Goal: Task Accomplishment & Management: Use online tool/utility

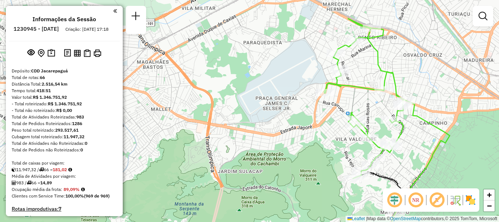
scroll to position [1654, 0]
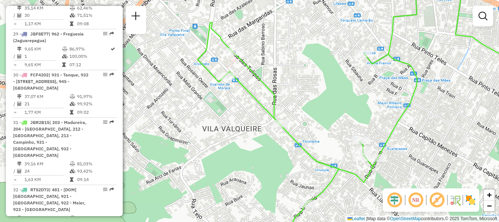
drag, startPoint x: 356, startPoint y: 155, endPoint x: 299, endPoint y: 117, distance: 68.1
click at [296, 123] on div "Janela de atendimento Grade de atendimento Capacidade Transportadoras Veículos …" at bounding box center [249, 111] width 499 height 222
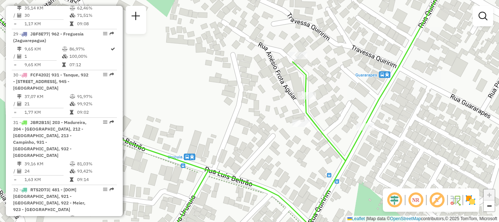
drag, startPoint x: 369, startPoint y: 120, endPoint x: 340, endPoint y: 103, distance: 34.0
click at [340, 103] on div "Janela de atendimento Grade de atendimento Capacidade Transportadoras Veículos …" at bounding box center [249, 111] width 499 height 222
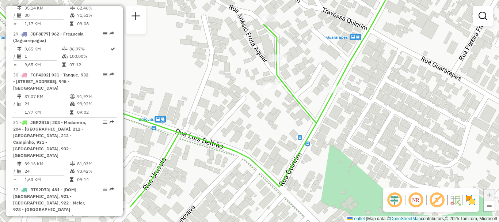
drag, startPoint x: 288, startPoint y: 161, endPoint x: 251, endPoint y: 110, distance: 63.3
click at [251, 110] on div "Janela de atendimento Grade de atendimento Capacidade Transportadoras Veículos …" at bounding box center [249, 111] width 499 height 222
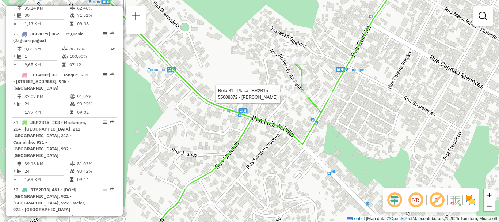
select select "**********"
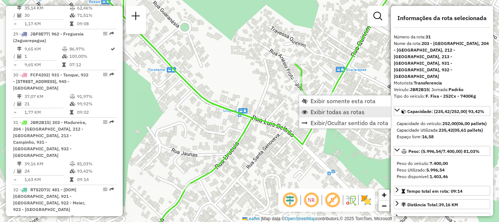
click at [320, 110] on span "Exibir todas as rotas" at bounding box center [337, 112] width 54 height 6
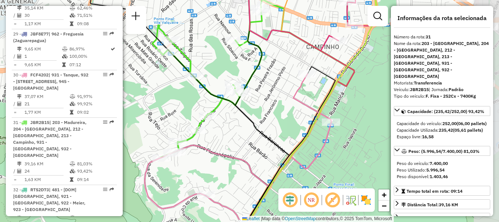
drag, startPoint x: 360, startPoint y: 129, endPoint x: 241, endPoint y: 77, distance: 129.9
click at [238, 87] on div "Janela de atendimento Grade de atendimento Capacidade Transportadoras Veículos …" at bounding box center [249, 111] width 499 height 222
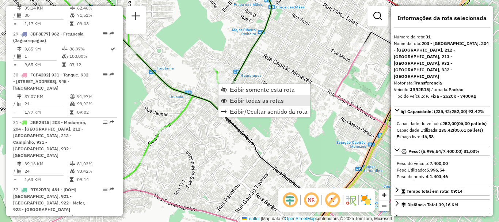
click at [240, 100] on span "Exibir todas as rotas" at bounding box center [257, 101] width 54 height 6
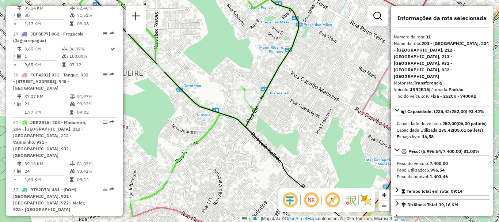
drag, startPoint x: 253, startPoint y: 100, endPoint x: 281, endPoint y: 117, distance: 32.5
click at [281, 117] on div "Janela de atendimento Grade de atendimento Capacidade Transportadoras Veículos …" at bounding box center [249, 111] width 499 height 222
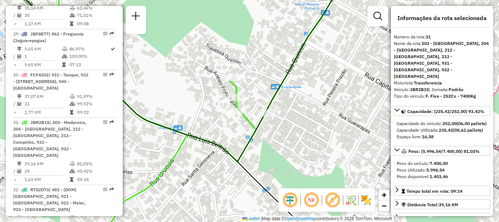
click at [338, 104] on div "Janela de atendimento Grade de atendimento Capacidade Transportadoras Veículos …" at bounding box center [249, 111] width 499 height 222
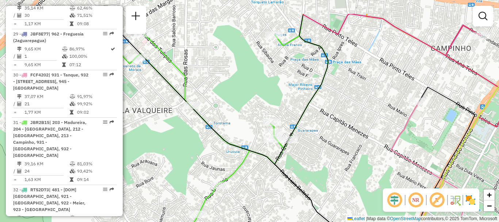
drag, startPoint x: 327, startPoint y: 95, endPoint x: 319, endPoint y: 136, distance: 41.6
click at [321, 138] on div "Janela de atendimento Grade de atendimento Capacidade Transportadoras Veículos …" at bounding box center [249, 111] width 499 height 222
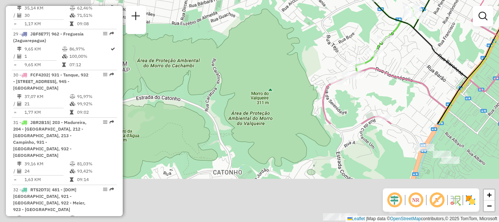
drag, startPoint x: 260, startPoint y: 158, endPoint x: 416, endPoint y: -14, distance: 231.7
click at [416, 0] on html "Aguarde... Pop-up bloqueado! Seu navegador bloqueou automáticamente a abertura …" at bounding box center [249, 111] width 499 height 222
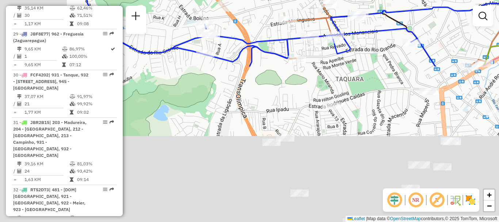
drag, startPoint x: 296, startPoint y: 142, endPoint x: 419, endPoint y: -26, distance: 208.4
click at [419, 0] on html "Aguarde... Pop-up bloqueado! Seu navegador bloqueou automáticamente a abertura …" at bounding box center [249, 111] width 499 height 222
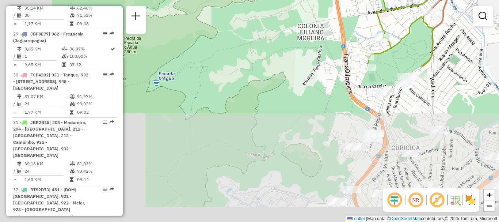
drag, startPoint x: 313, startPoint y: 125, endPoint x: 358, endPoint y: 1, distance: 131.4
click at [358, 1] on div "Janela de atendimento Grade de atendimento Capacidade Transportadoras Veículos …" at bounding box center [249, 111] width 499 height 222
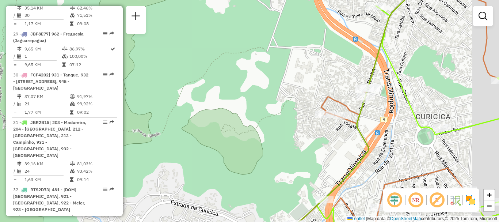
drag, startPoint x: 421, startPoint y: 127, endPoint x: 378, endPoint y: 118, distance: 43.6
click at [378, 118] on div "Janela de atendimento Grade de atendimento Capacidade Transportadoras Veículos …" at bounding box center [249, 111] width 499 height 222
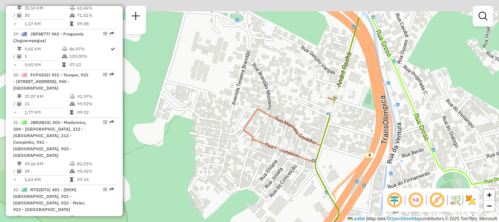
drag, startPoint x: 371, startPoint y: 86, endPoint x: 349, endPoint y: 130, distance: 49.0
click at [349, 130] on div "Janela de atendimento Grade de atendimento Capacidade Transportadoras Veículos …" at bounding box center [249, 111] width 499 height 222
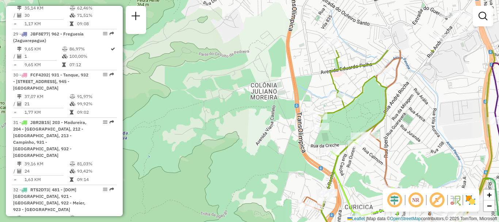
drag, startPoint x: 375, startPoint y: 121, endPoint x: 363, endPoint y: 161, distance: 41.7
click at [363, 161] on div "Janela de atendimento Grade de atendimento Capacidade Transportadoras Veículos …" at bounding box center [249, 111] width 499 height 222
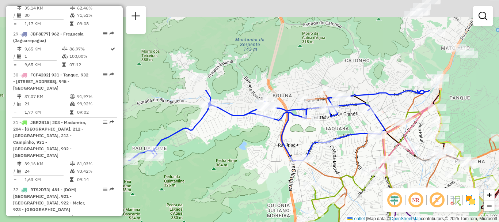
drag, startPoint x: 378, startPoint y: 53, endPoint x: 349, endPoint y: 163, distance: 114.5
click at [348, 164] on div "Janela de atendimento Grade de atendimento Capacidade Transportadoras Veículos …" at bounding box center [249, 111] width 499 height 222
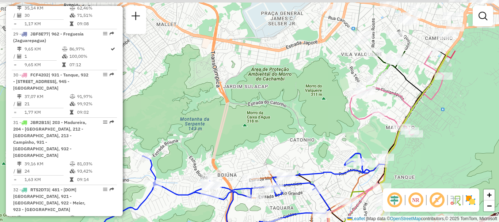
drag, startPoint x: 407, startPoint y: 56, endPoint x: 355, endPoint y: 123, distance: 84.9
click at [355, 123] on icon at bounding box center [380, 152] width 127 height 201
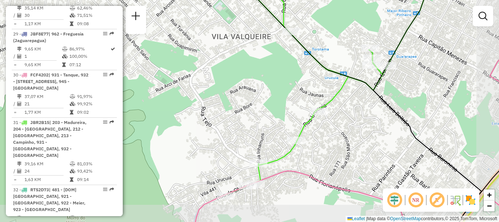
drag, startPoint x: 400, startPoint y: 81, endPoint x: 356, endPoint y: 60, distance: 48.5
click at [356, 61] on div "Janela de atendimento Grade de atendimento Capacidade Transportadoras Veículos …" at bounding box center [249, 111] width 499 height 222
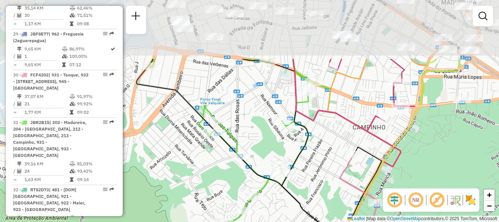
drag, startPoint x: 382, startPoint y: 138, endPoint x: 306, endPoint y: 234, distance: 122.0
click at [306, 221] on html "Aguarde... Pop-up bloqueado! Seu navegador bloqueou automáticamente a abertura …" at bounding box center [249, 111] width 499 height 222
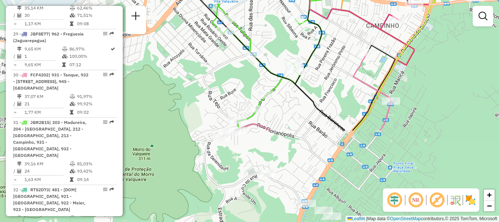
drag, startPoint x: 271, startPoint y: 145, endPoint x: 280, endPoint y: 16, distance: 129.3
click at [280, 16] on div "Janela de atendimento Grade de atendimento Capacidade Transportadoras Veículos …" at bounding box center [249, 111] width 499 height 222
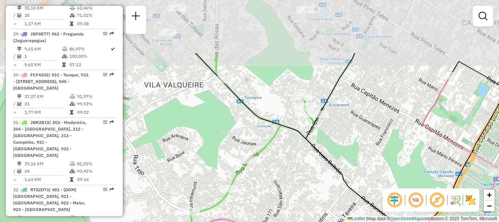
drag, startPoint x: 285, startPoint y: 71, endPoint x: 284, endPoint y: 148, distance: 76.3
click at [284, 148] on div "Janela de atendimento Grade de atendimento Capacidade Transportadoras Veículos …" at bounding box center [249, 111] width 499 height 222
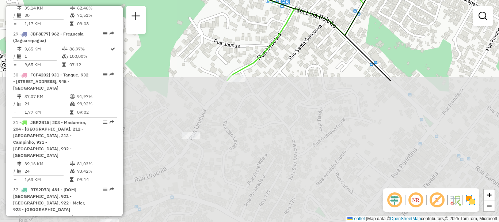
drag, startPoint x: 268, startPoint y: 168, endPoint x: 332, endPoint y: 5, distance: 175.8
click at [337, 0] on html "Aguarde... Pop-up bloqueado! Seu navegador bloqueou automáticamente a abertura …" at bounding box center [249, 111] width 499 height 222
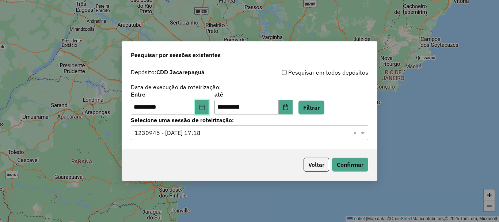
click at [205, 108] on icon "Choose Date" at bounding box center [202, 107] width 6 height 6
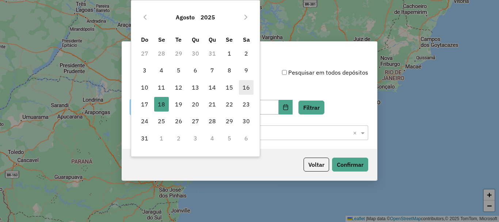
click at [247, 86] on span "16" at bounding box center [246, 87] width 15 height 15
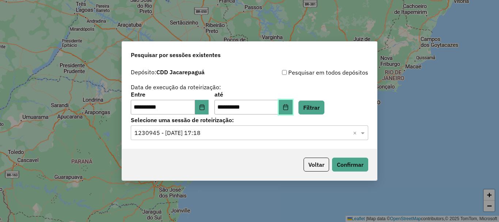
click at [289, 106] on icon "Choose Date" at bounding box center [286, 107] width 6 height 6
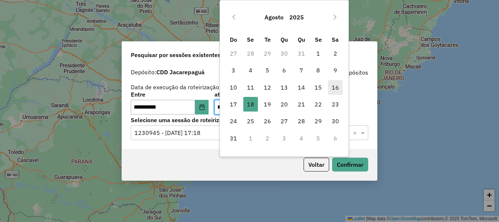
click at [337, 85] on span "16" at bounding box center [335, 87] width 15 height 15
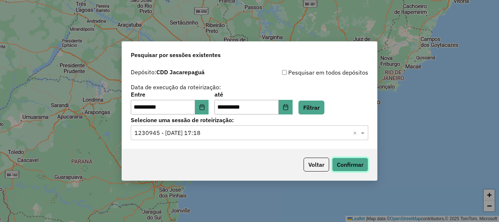
click at [351, 163] on button "Confirmar" at bounding box center [350, 164] width 36 height 14
click at [323, 108] on button "Filtrar" at bounding box center [311, 107] width 26 height 14
click at [288, 133] on input "text" at bounding box center [241, 133] width 215 height 9
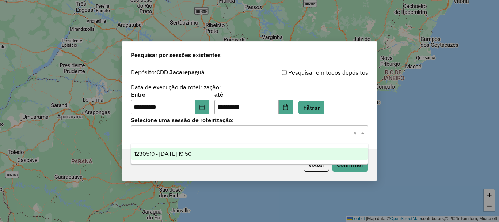
click at [192, 150] on span "1230519 - 16/08/2025 19:50" at bounding box center [163, 153] width 58 height 6
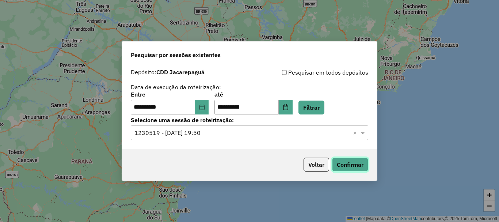
click at [350, 167] on button "Confirmar" at bounding box center [350, 164] width 36 height 14
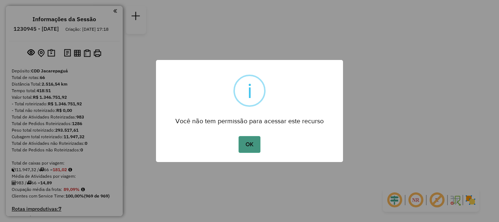
click at [249, 144] on button "OK" at bounding box center [250, 144] width 22 height 17
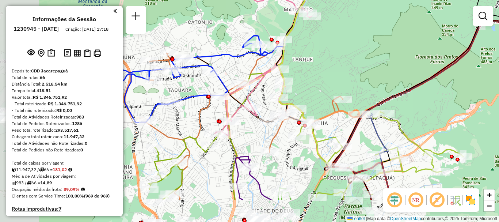
drag, startPoint x: 292, startPoint y: 110, endPoint x: 345, endPoint y: 65, distance: 69.4
click at [345, 65] on div "Janela de atendimento Grade de atendimento Capacidade Transportadoras Veículos …" at bounding box center [249, 111] width 499 height 222
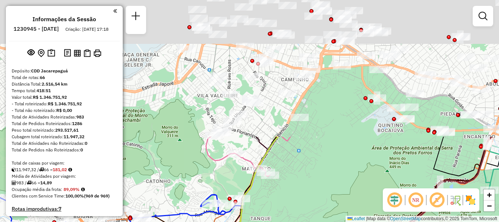
drag, startPoint x: 355, startPoint y: 14, endPoint x: 312, endPoint y: 172, distance: 163.9
click at [312, 172] on div "Janela de atendimento Grade de atendimento Capacidade Transportadoras Veículos …" at bounding box center [249, 111] width 499 height 222
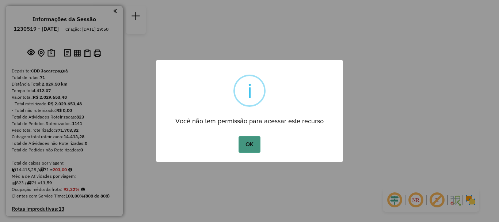
click at [249, 141] on button "OK" at bounding box center [250, 144] width 22 height 17
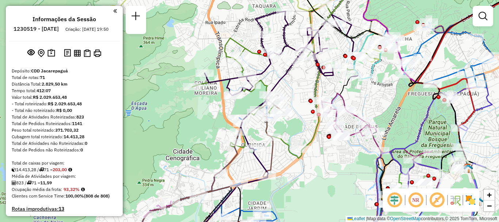
drag, startPoint x: 252, startPoint y: 116, endPoint x: 313, endPoint y: 124, distance: 61.9
click at [313, 124] on icon at bounding box center [285, 72] width 213 height 172
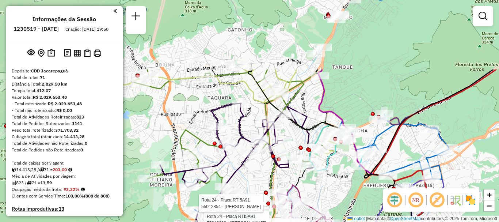
drag, startPoint x: 311, startPoint y: 104, endPoint x: 254, endPoint y: 213, distance: 122.4
click at [251, 187] on icon at bounding box center [237, 145] width 154 height 84
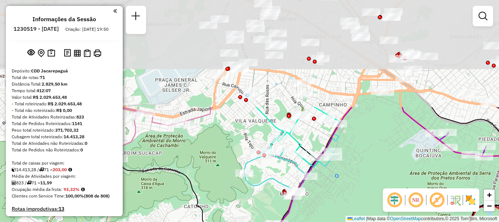
drag, startPoint x: 347, startPoint y: 66, endPoint x: 329, endPoint y: 200, distance: 134.5
click at [329, 206] on div "Rota 24 - Placa RTI5A91 55096021 - FAGNER [PERSON_NAME] DO C Rota 24 - Placa RT…" at bounding box center [249, 111] width 499 height 222
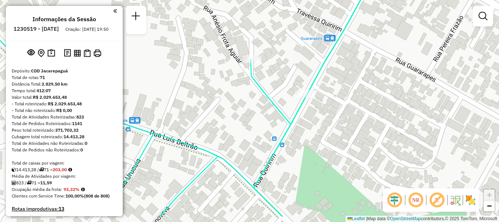
drag, startPoint x: 276, startPoint y: 102, endPoint x: 275, endPoint y: 78, distance: 23.4
click at [275, 78] on div "Rota 24 - Placa RTI5A91 55096021 - FAGNER [PERSON_NAME] DO C Rota 24 - Placa RT…" at bounding box center [249, 111] width 499 height 222
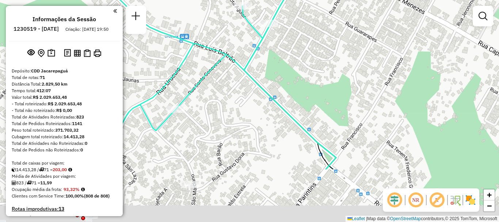
drag, startPoint x: 341, startPoint y: 138, endPoint x: 327, endPoint y: 63, distance: 75.9
click at [327, 63] on div "Rota 24 - Placa RTI5A91 55096021 - FAGNER [PERSON_NAME] DO C Rota 24 - Placa RT…" at bounding box center [249, 111] width 499 height 222
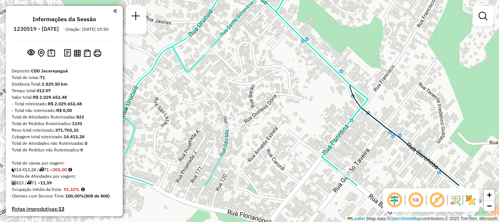
drag, startPoint x: 253, startPoint y: 140, endPoint x: 286, endPoint y: 82, distance: 66.4
click at [286, 82] on div "Rota 24 - Placa RTI5A91 55096021 - FAGNER [PERSON_NAME] DO C Rota 24 - Placa RT…" at bounding box center [249, 111] width 499 height 222
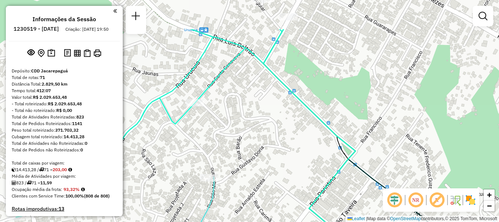
drag, startPoint x: 283, startPoint y: 79, endPoint x: 270, endPoint y: 130, distance: 53.1
click at [270, 130] on div "Rota 24 - Placa RTI5A91 55096021 - FAGNER [PERSON_NAME] DO C Rota 24 - Placa RT…" at bounding box center [249, 111] width 499 height 222
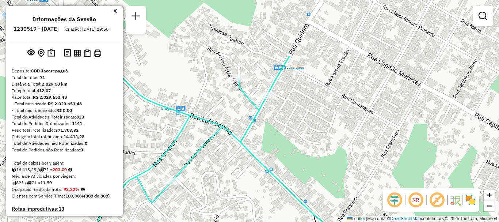
drag, startPoint x: 288, startPoint y: 102, endPoint x: 272, endPoint y: 145, distance: 45.5
click at [272, 145] on div "Rota 24 - Placa RTI5A91 55096021 - FAGNER [PERSON_NAME] DO C Rota 24 - Placa RT…" at bounding box center [249, 111] width 499 height 222
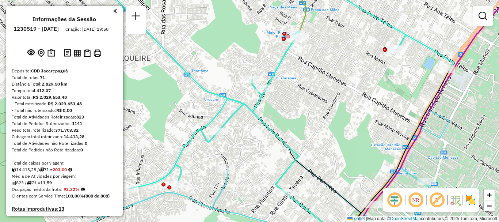
drag, startPoint x: 309, startPoint y: 117, endPoint x: 281, endPoint y: 107, distance: 29.5
click at [284, 107] on div "Rota 24 - Placa RTI5A91 55096021 - FAGNER [PERSON_NAME] DO C Rota 24 - Placa RT…" at bounding box center [249, 111] width 499 height 222
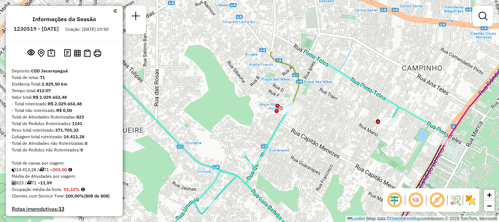
drag, startPoint x: 317, startPoint y: 73, endPoint x: 321, endPoint y: 146, distance: 73.5
click at [321, 146] on div "Rota 24 - Placa RTI5A91 55096021 - FAGNER [PERSON_NAME] DO C Rota 24 - Placa RT…" at bounding box center [249, 111] width 499 height 222
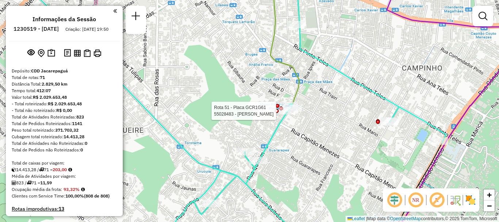
select select "**********"
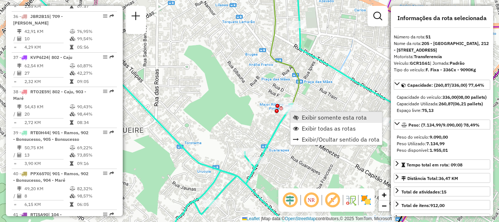
scroll to position [2470, 0]
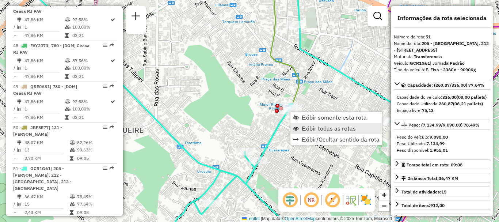
click at [313, 127] on span "Exibir todas as rotas" at bounding box center [329, 128] width 54 height 6
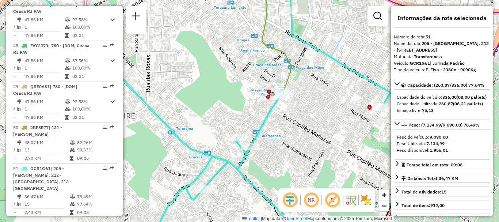
drag, startPoint x: 323, startPoint y: 162, endPoint x: 295, endPoint y: 119, distance: 51.0
click at [295, 119] on div "Rota 24 - Placa RTI5A91 55096021 - FAGNER [PERSON_NAME] DO C Rota 24 - Placa RT…" at bounding box center [249, 111] width 499 height 222
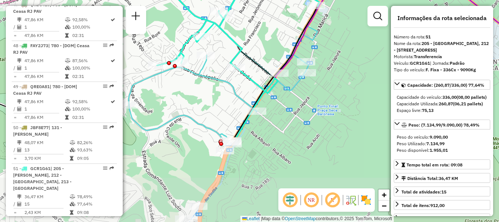
drag, startPoint x: 321, startPoint y: 151, endPoint x: 285, endPoint y: 37, distance: 120.0
click at [284, 40] on div "Rota 24 - Placa RTI5A91 55096021 - FAGNER [PERSON_NAME] DO C Rota 24 - Placa RT…" at bounding box center [249, 111] width 499 height 222
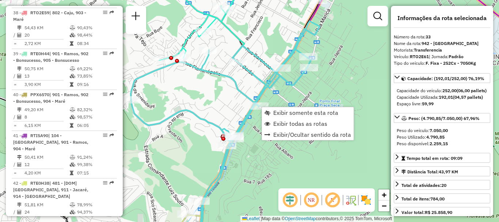
scroll to position [1714, 0]
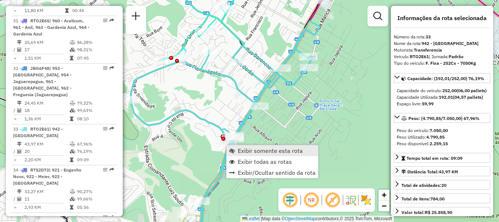
click at [243, 152] on span "Exibir somente esta rota" at bounding box center [270, 151] width 65 height 6
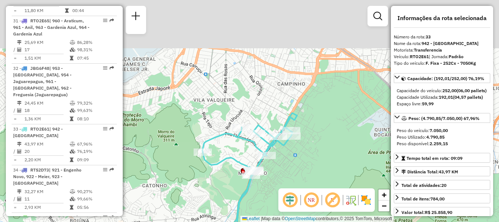
drag, startPoint x: 260, startPoint y: 78, endPoint x: 270, endPoint y: 182, distance: 104.2
click at [270, 182] on div "Janela de atendimento Grade de atendimento Capacidade Transportadoras Veículos …" at bounding box center [249, 111] width 499 height 222
